Goal: Complete application form

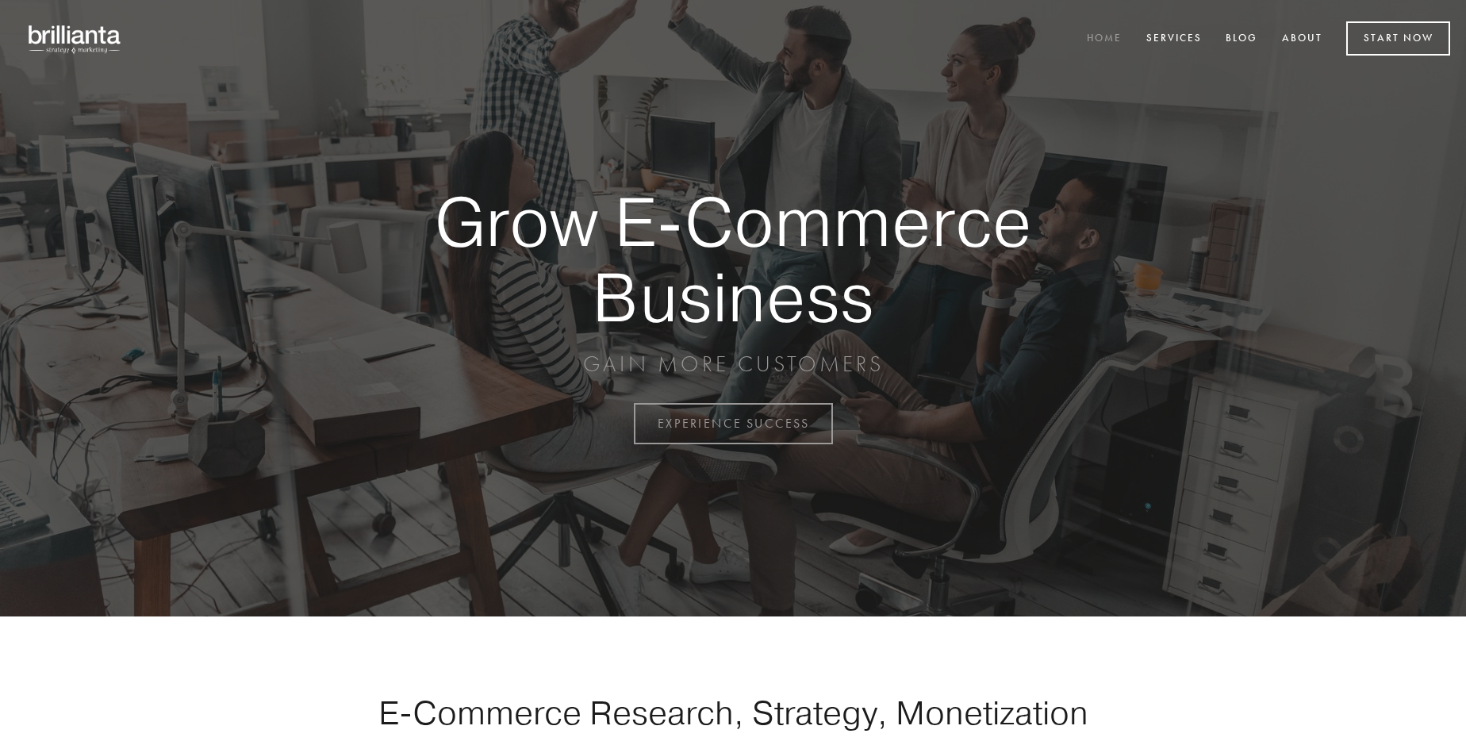
scroll to position [4157, 0]
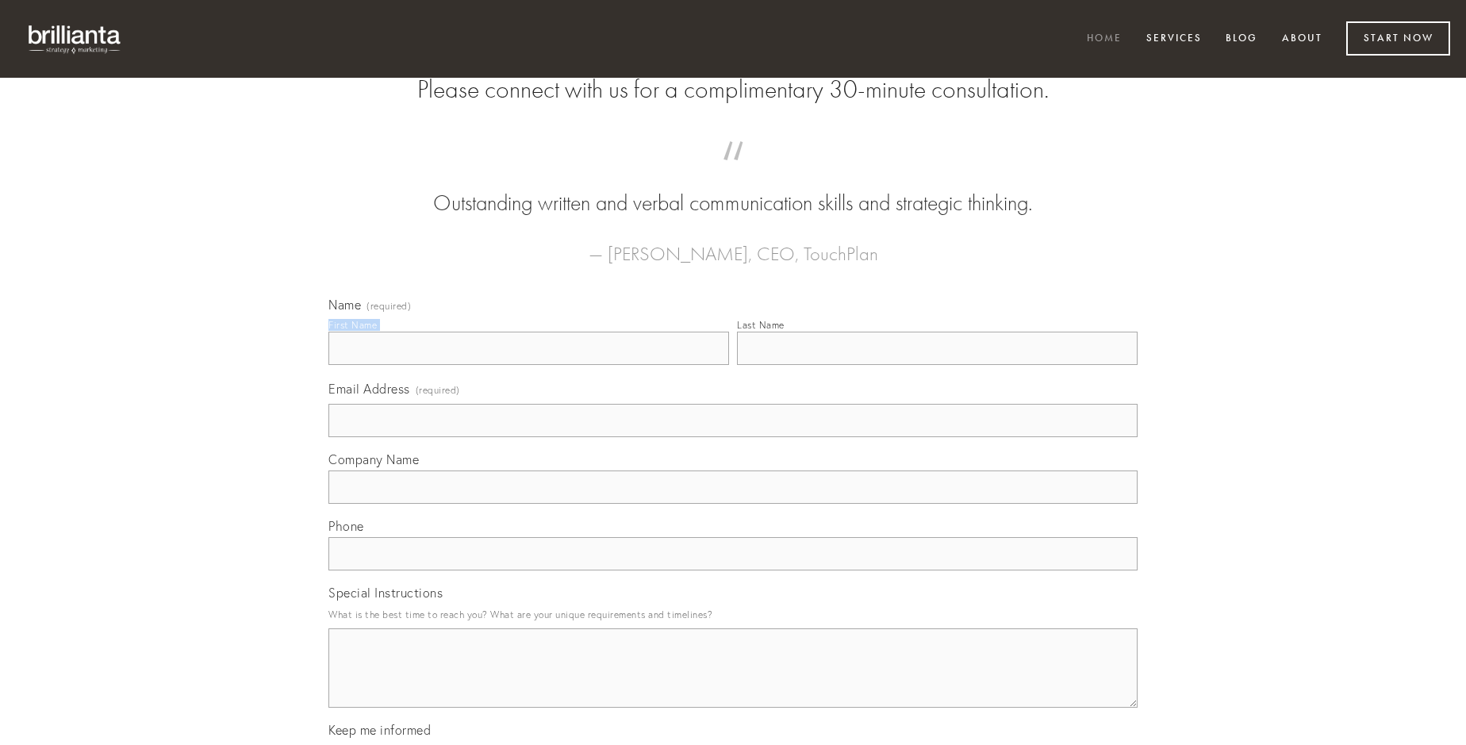
type input "[PERSON_NAME]"
click at [937, 365] on input "Last Name" at bounding box center [937, 348] width 401 height 33
type input "[PERSON_NAME]"
click at [733, 437] on input "Email Address (required)" at bounding box center [732, 420] width 809 height 33
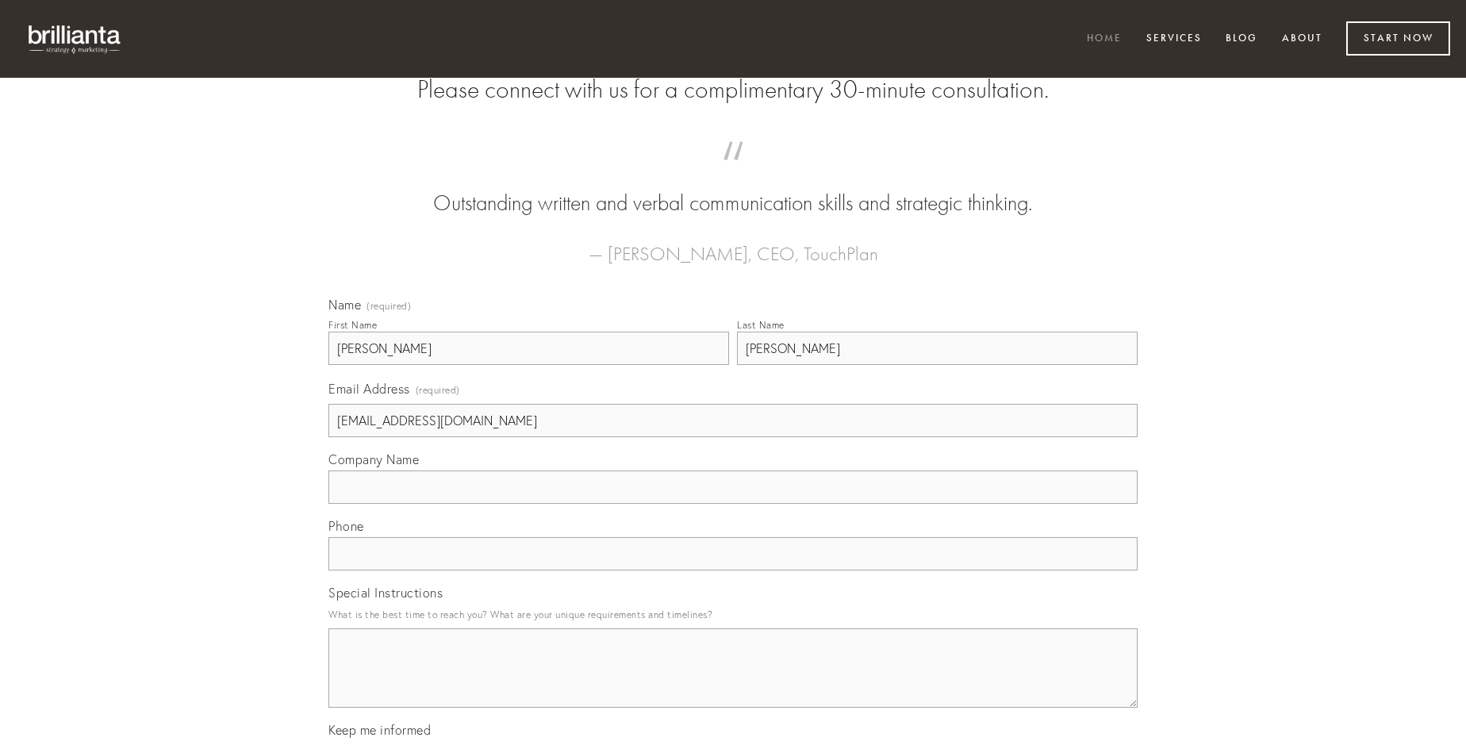
type input "[EMAIL_ADDRESS][DOMAIN_NAME]"
click at [733, 504] on input "Company Name" at bounding box center [732, 486] width 809 height 33
type input "conventus"
click at [733, 570] on input "text" at bounding box center [732, 553] width 809 height 33
click at [733, 682] on textarea "Special Instructions" at bounding box center [732, 667] width 809 height 79
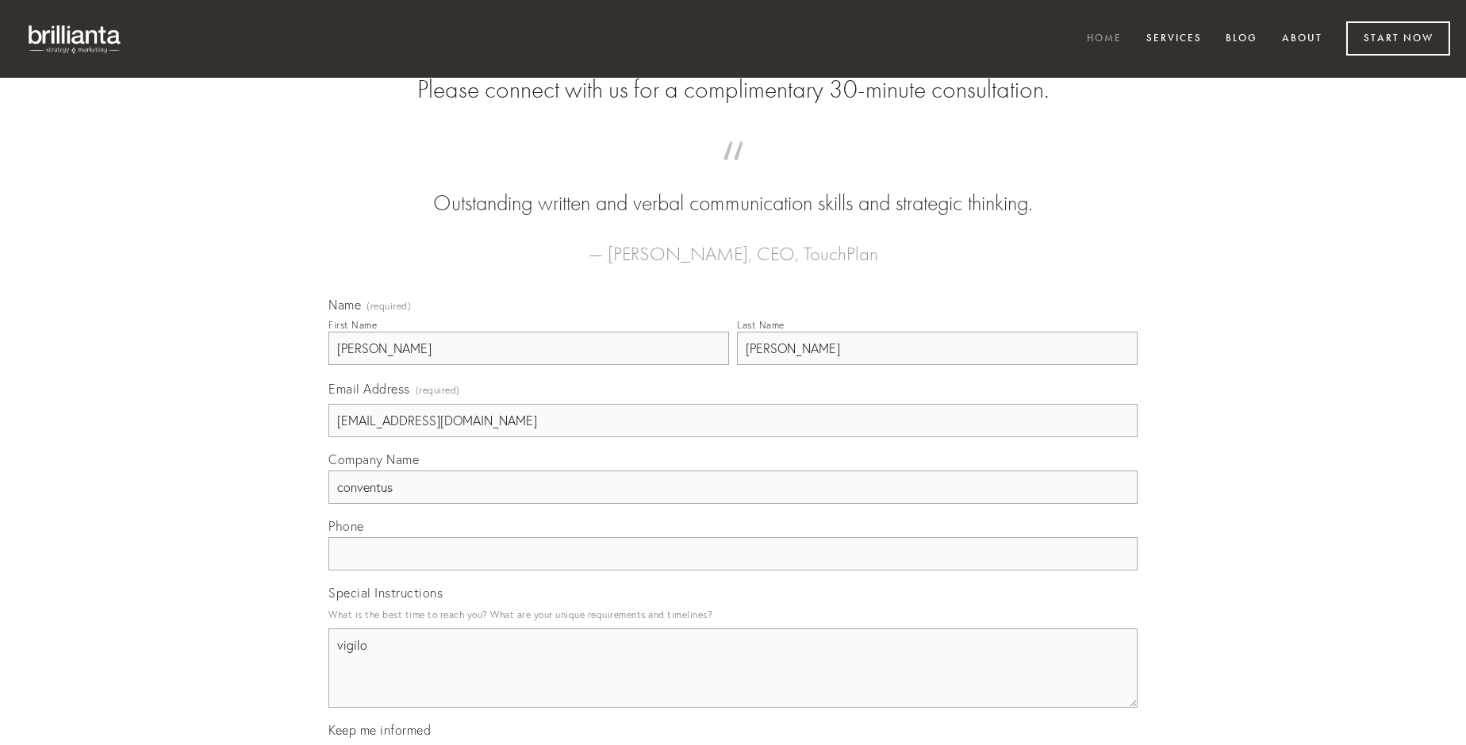
type textarea "vigilo"
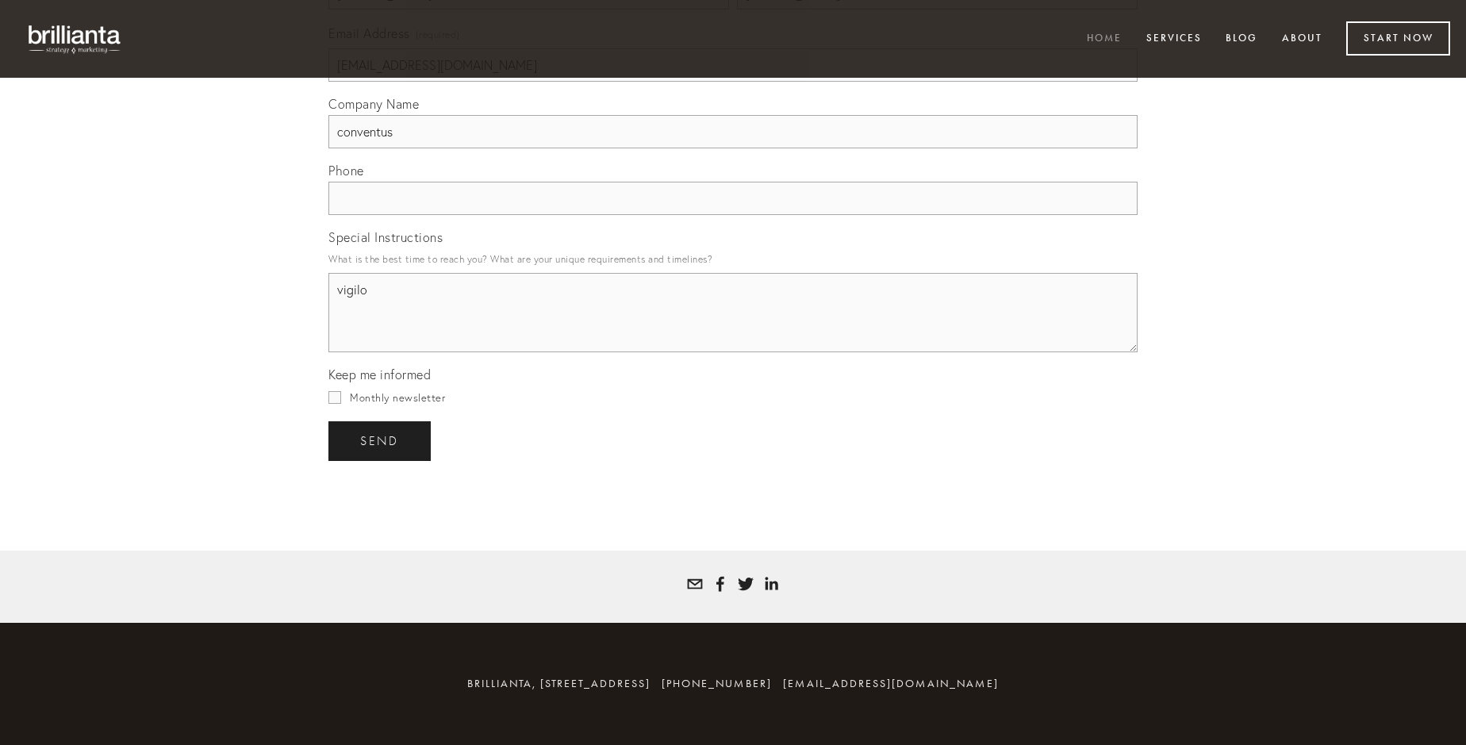
click at [381, 440] on span "send" at bounding box center [379, 441] width 39 height 14
